Goal: Communication & Community: Answer question/provide support

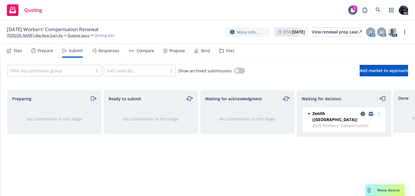
click at [373, 189] on div "Nova Assist" at bounding box center [389, 190] width 32 height 5
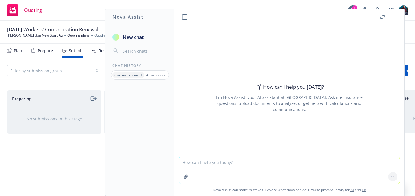
click at [382, 18] on icon "button" at bounding box center [381, 18] width 2 height 2
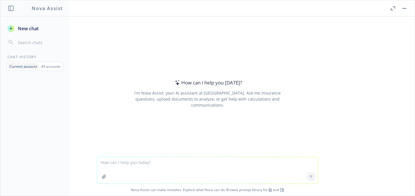
click at [120, 161] on textarea at bounding box center [207, 170] width 221 height 27
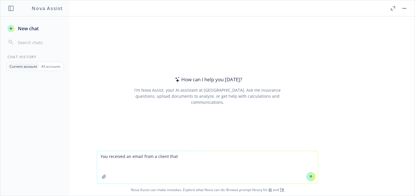
paste textarea "[PERSON_NAME], I got your message and wanted to explain my reasons for signing …"
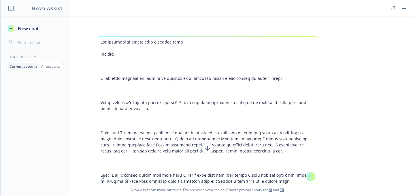
scroll to position [218, 0]
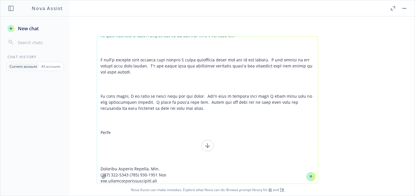
click at [116, 163] on textarea at bounding box center [207, 110] width 221 height 147
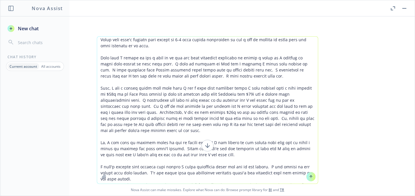
scroll to position [0, 0]
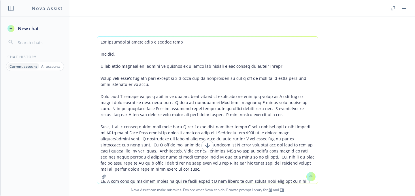
click at [177, 42] on textarea at bounding box center [207, 110] width 221 height 147
drag, startPoint x: 185, startPoint y: 42, endPoint x: 85, endPoint y: 37, distance: 100.4
click at [85, 37] on div "Nova Assist can make mistakes. Explore what Nova can do: Browse prompt library …" at bounding box center [207, 115] width 415 height 159
click at [106, 42] on textarea at bounding box center [207, 110] width 221 height 147
click at [203, 44] on textarea at bounding box center [207, 110] width 221 height 147
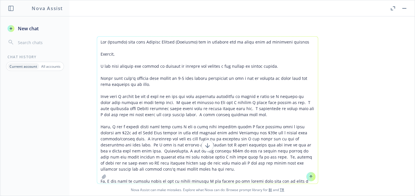
click at [304, 42] on textarea at bounding box center [207, 110] width 221 height 147
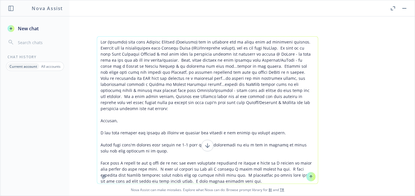
click at [225, 121] on textarea at bounding box center [207, 110] width 221 height 147
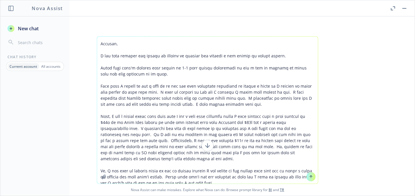
scroll to position [156, 0]
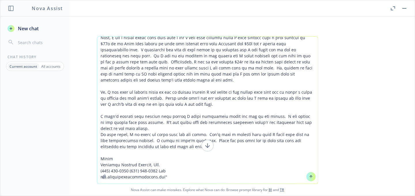
drag, startPoint x: 212, startPoint y: 118, endPoint x: 215, endPoint y: 52, distance: 66.3
click at [215, 52] on textarea at bounding box center [207, 110] width 221 height 147
click at [211, 46] on textarea at bounding box center [207, 110] width 221 height 147
drag, startPoint x: 211, startPoint y: 56, endPoint x: 206, endPoint y: 55, distance: 4.7
click at [206, 55] on textarea at bounding box center [207, 110] width 221 height 147
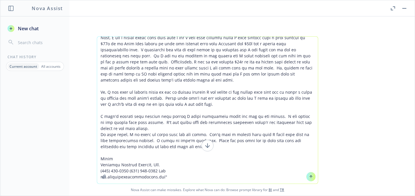
scroll to position [77, 0]
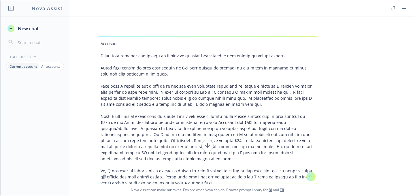
click at [99, 38] on textarea at bounding box center [207, 110] width 221 height 147
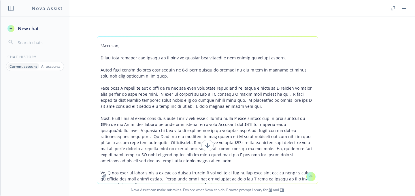
click at [233, 178] on textarea at bounding box center [207, 110] width 221 height 147
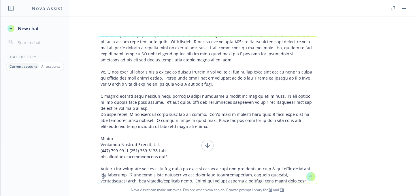
scroll to position [182, 0]
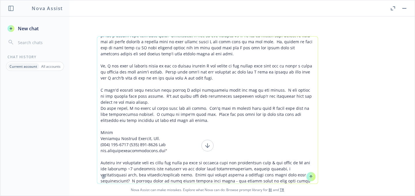
type textarea "You (Manager) work with [PERSON_NAME] (Producer) and he recently had an issue w…"
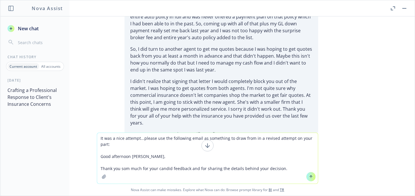
scroll to position [248, 0]
click at [127, 168] on textarea "It was a nice attempt...please use the following email as something to draw fro…" at bounding box center [207, 158] width 221 height 51
click at [286, 169] on textarea "It was a nice attempt...please use the following email as something to draw fro…" at bounding box center [207, 158] width 221 height 51
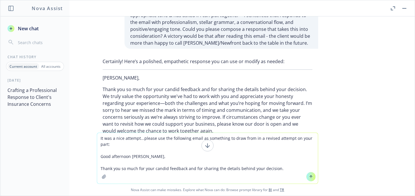
scroll to position [393, 0]
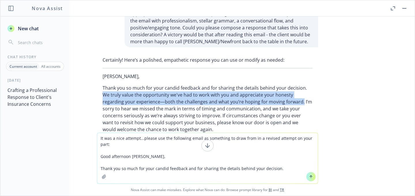
drag, startPoint x: 302, startPoint y: 81, endPoint x: 276, endPoint y: 94, distance: 28.7
click at [276, 94] on p "Thank you so much for your candid feedback and for sharing the details behind y…" at bounding box center [208, 108] width 210 height 48
copy p "We truly value the opportunity we've had to work with you and appreciate your h…"
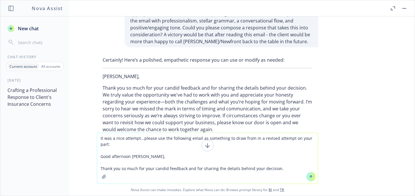
click at [280, 168] on textarea "It was a nice attempt...please use the following email as something to draw fro…" at bounding box center [207, 158] width 221 height 51
paste textarea "We truly value the opportunity we've had to work with you and appreciate your h…"
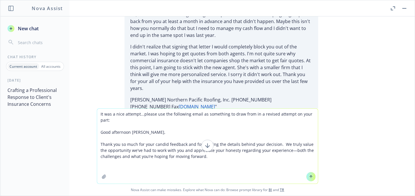
scroll to position [283, 0]
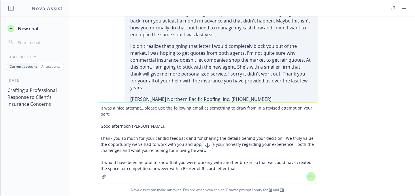
click at [170, 169] on textarea "It was a nice attempt...please use the following email as something to draw fro…" at bounding box center [207, 143] width 221 height 81
click at [228, 169] on textarea "It was a nice attempt...please use the following email as something to draw fro…" at bounding box center [207, 143] width 221 height 81
click at [168, 168] on textarea "It was a nice attempt...please use the following email as something to draw fro…" at bounding box center [207, 143] width 221 height 81
click at [265, 170] on textarea "It was a nice attempt...please use the following email as something to draw fro…" at bounding box center [207, 143] width 221 height 81
type textarea "It was a nice attempt...please use the following email as something to draw fro…"
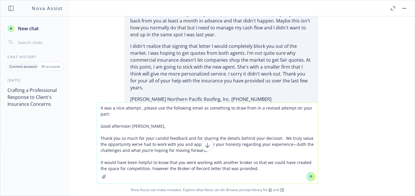
click at [242, 149] on textarea "It was a nice attempt...please use the following email as something to draw fro…" at bounding box center [207, 143] width 221 height 81
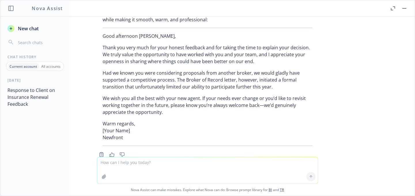
scroll to position [682, 0]
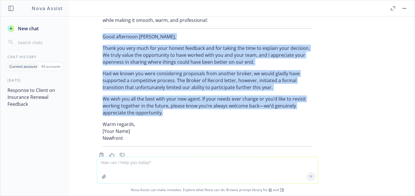
drag, startPoint x: 161, startPoint y: 105, endPoint x: 99, endPoint y: 29, distance: 97.5
click at [99, 29] on div "Certainly! Here’s a revised version, integrating the tone and approach of your …" at bounding box center [207, 77] width 221 height 141
copy div "Good afternoon [PERSON_NAME], Thank you very much for your honest feedback and …"
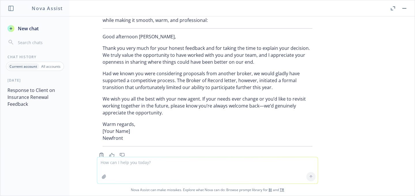
click at [225, 162] on textarea at bounding box center [207, 170] width 221 height 27
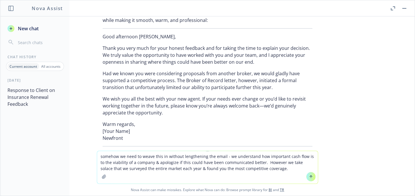
click at [222, 157] on textarea "somehow we need to weave this in without lengthening the email - we understand …" at bounding box center [207, 167] width 221 height 33
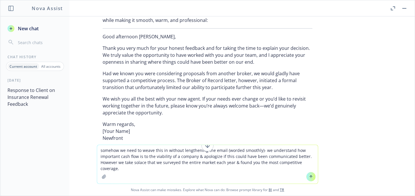
type textarea "somehow we need to weave this in without lengthening the email (worded smoothly…"
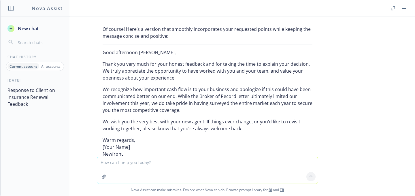
scroll to position [872, 0]
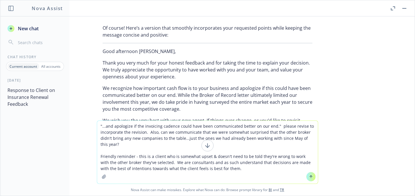
type textarea ""...and apologize if the invoicing cadence could have been communicated better …"
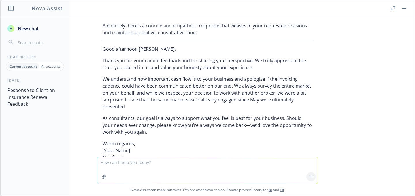
scroll to position [1104, 0]
type textarea "Is there a way to make this softer in the middle paragraph?"
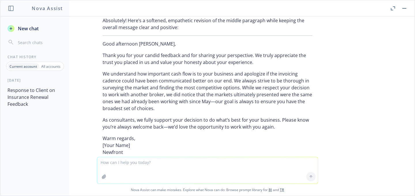
scroll to position [1293, 0]
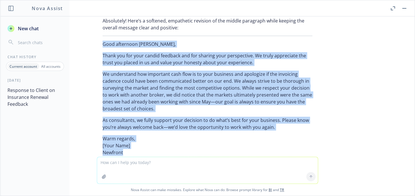
drag, startPoint x: 120, startPoint y: 138, endPoint x: 99, endPoint y: 28, distance: 111.9
click at [99, 28] on div "Absolutely! Here’s a softened, empathetic revision of the middle paragraph whil…" at bounding box center [207, 89] width 221 height 148
copy div "Good afternoon [PERSON_NAME], Thank you for your candid feedback and for sharin…"
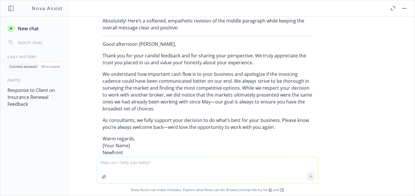
click at [223, 164] on textarea at bounding box center [207, 170] width 221 height 27
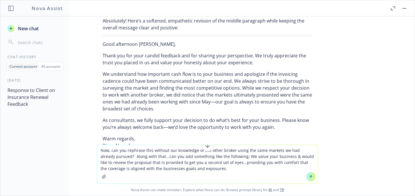
click at [226, 156] on textarea "Now, can you rephrase this without our knowledge of the other broker using the …" at bounding box center [207, 164] width 221 height 39
type textarea "Now, can you rephrase this without our knowledge of the other broker using the …"
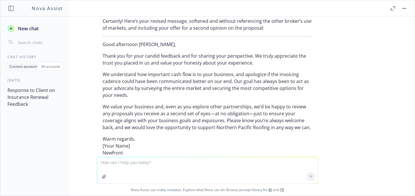
scroll to position [1504, 0]
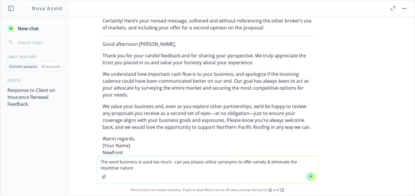
type textarea "The word business is used too much...can you please utilize synonyms to offer v…"
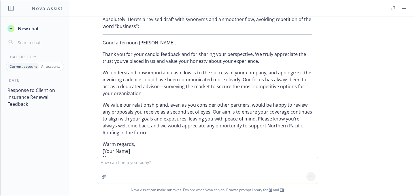
scroll to position [1696, 0]
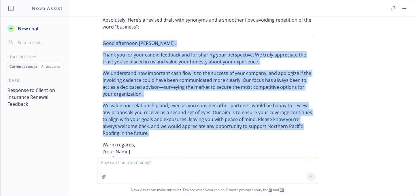
drag, startPoint x: 146, startPoint y: 120, endPoint x: 97, endPoint y: 27, distance: 104.7
click at [97, 27] on div "Absolutely! Here’s a revised draft with synonyms and a smoother flow, avoiding …" at bounding box center [207, 91] width 221 height 155
copy div "Good afternoon [PERSON_NAME], Thank you for your candid feedback and for sharin…"
click at [181, 141] on p "Warm regards, [Your Name] Newfront" at bounding box center [208, 151] width 210 height 21
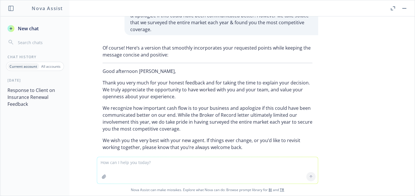
scroll to position [880, 0]
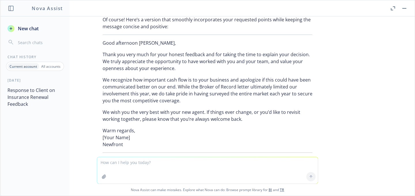
click at [34, 30] on span "New chat" at bounding box center [28, 28] width 22 height 7
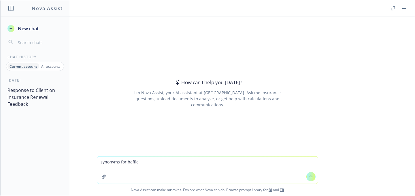
drag, startPoint x: 148, startPoint y: 163, endPoint x: 86, endPoint y: 151, distance: 62.3
click at [86, 152] on div "How can I help you [DATE]? I'm Nova Assist, your AI assistant at Newfront. Ask …" at bounding box center [207, 105] width 415 height 179
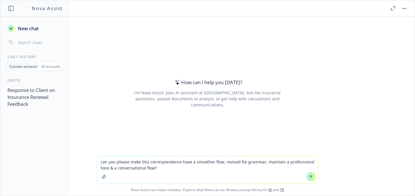
click at [218, 162] on textarea "can you please make this correspondence have a smoother flow, revised for gramm…" at bounding box center [207, 170] width 221 height 27
type textarea "can you please make this correspondence have a smoother result, revised for gra…"
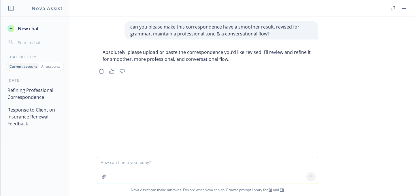
paste textarea "Thank you for sending this, much appreciated! I connected with Devon ([DATE]) &…"
type textarea "Thank you for sending this, much appreciated! I connected with Devon ([DATE]) &…"
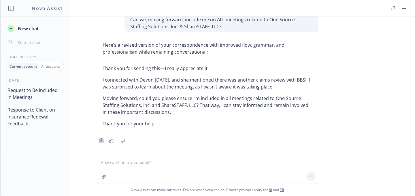
scroll to position [100, 0]
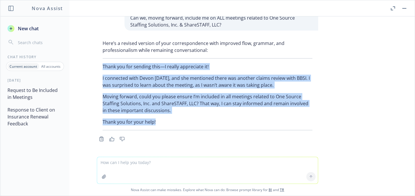
drag, startPoint x: 156, startPoint y: 120, endPoint x: 99, endPoint y: 67, distance: 78.1
click at [99, 67] on div "Here’s a revised version of your correspondence with improved flow, grammar, an…" at bounding box center [207, 84] width 221 height 95
copy div "Thank you for sending this—I really appreciate it! I connected with [GEOGRAPHIC…"
